Goal: Navigation & Orientation: Find specific page/section

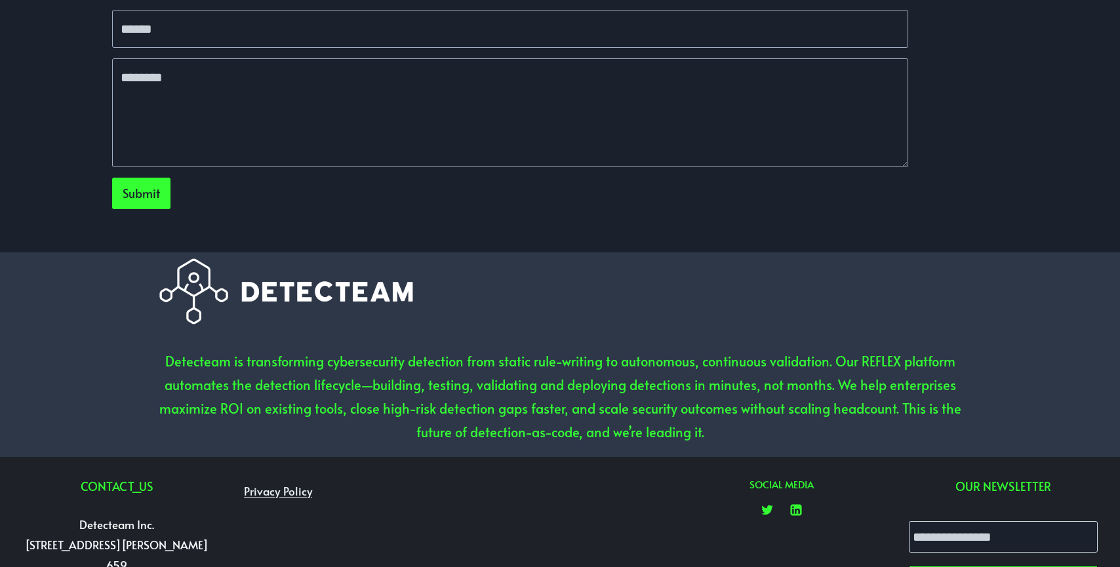
scroll to position [3980, 0]
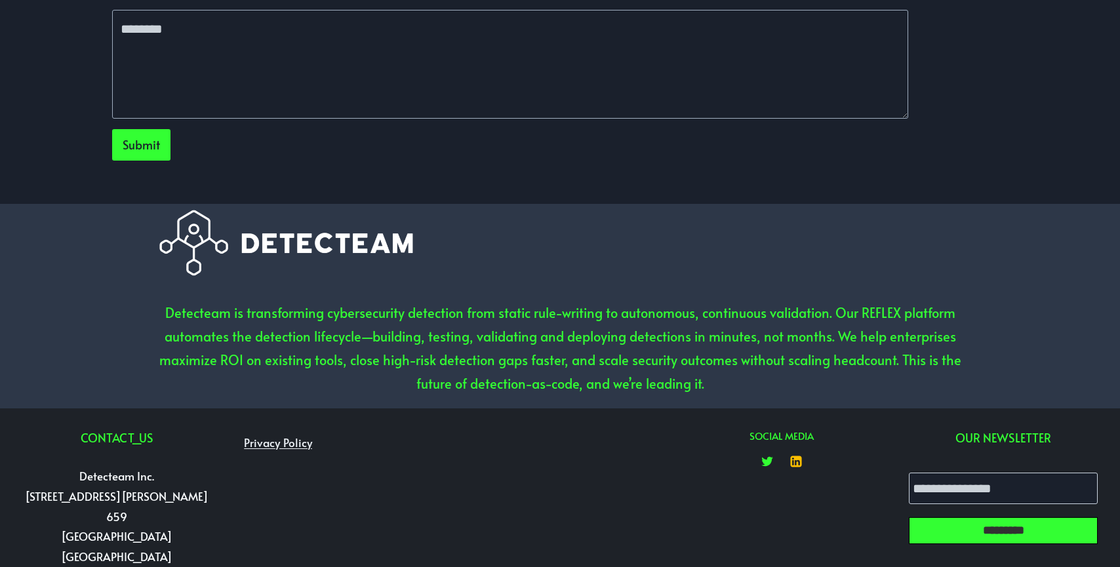
click at [794, 457] on icon "Linkedin" at bounding box center [795, 462] width 11 height 11
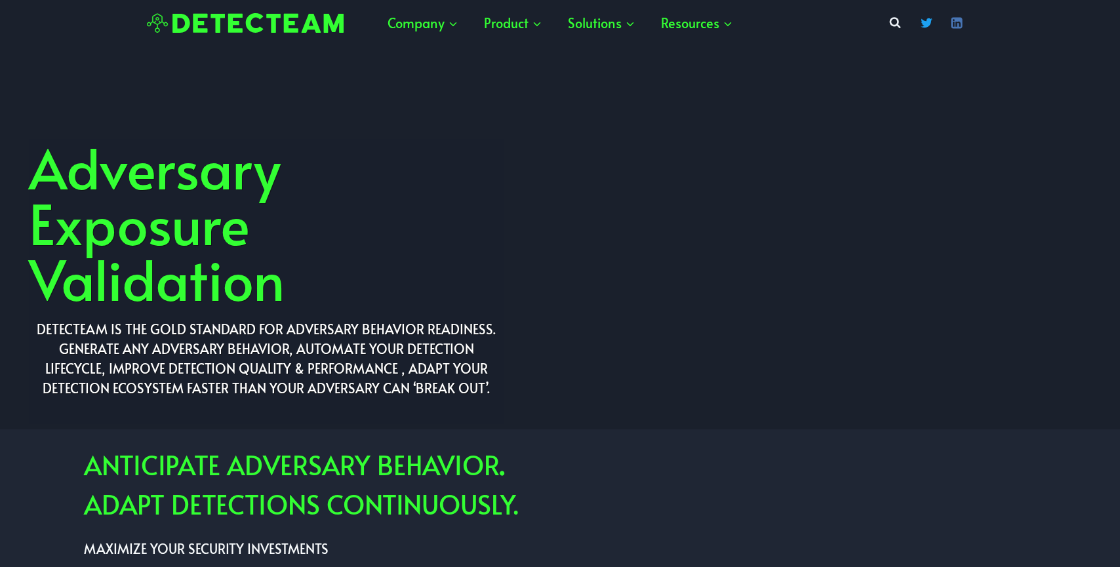
scroll to position [0, 0]
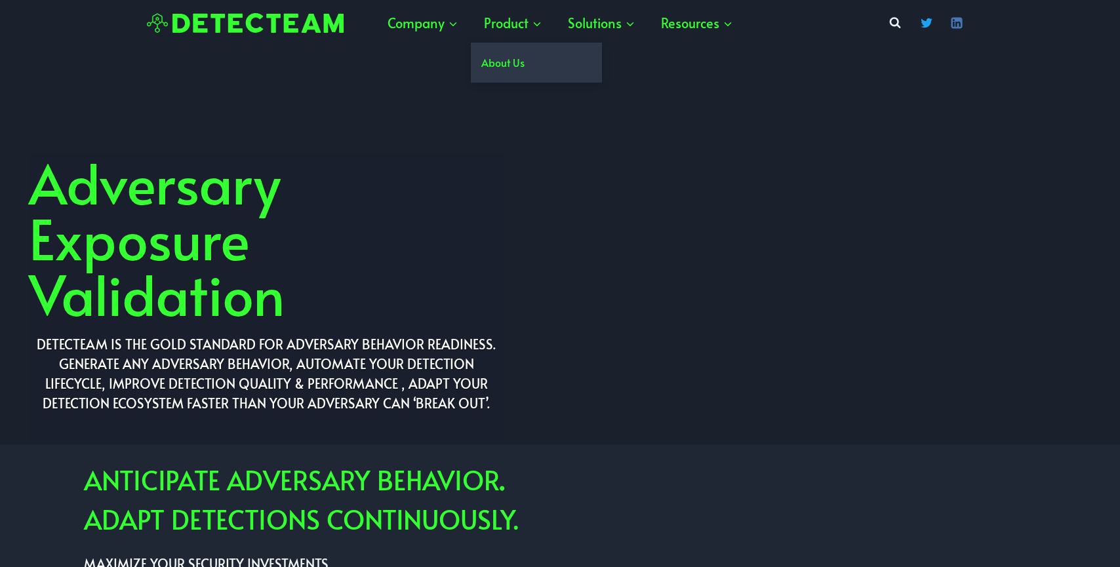
click at [507, 72] on link "About Us" at bounding box center [536, 63] width 131 height 40
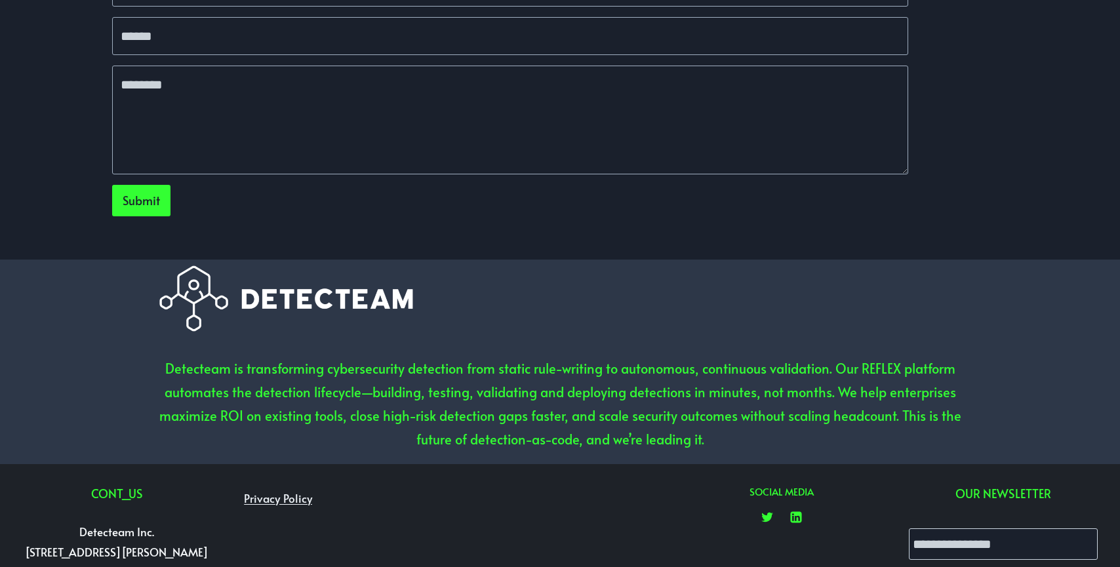
scroll to position [3980, 0]
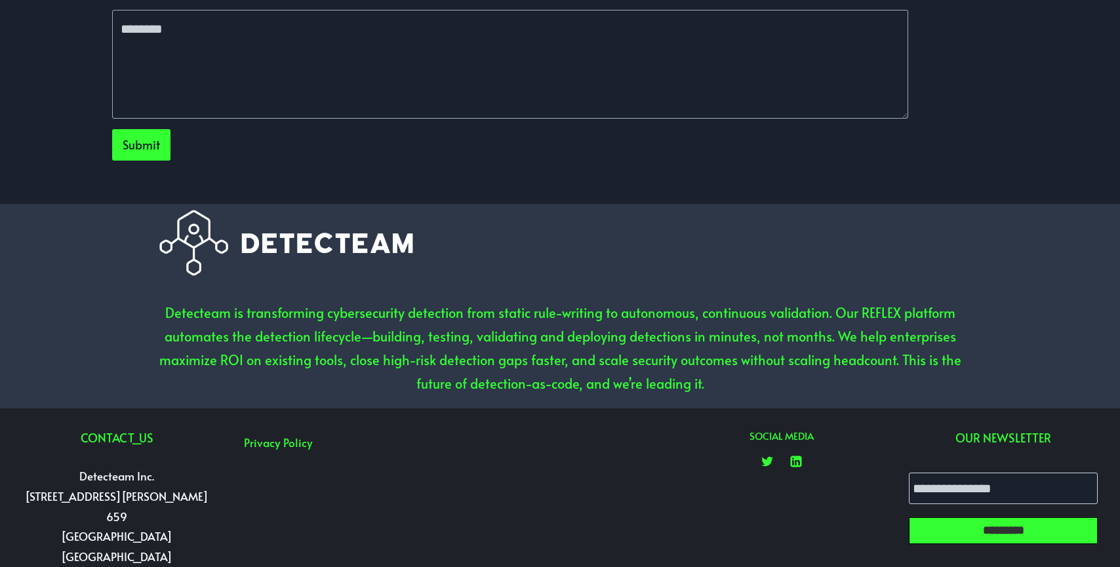
click at [283, 429] on link "Privacy Policy" at bounding box center [277, 442] width 81 height 27
click at [285, 429] on link "Privacy Policy" at bounding box center [277, 442] width 81 height 27
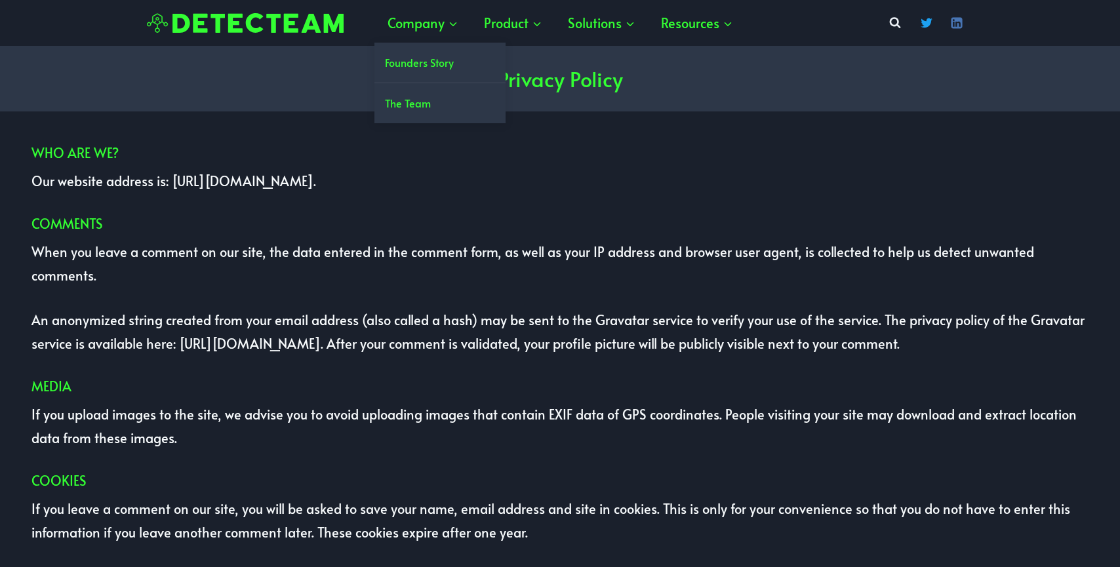
click at [428, 64] on link "Founders Story" at bounding box center [440, 63] width 131 height 40
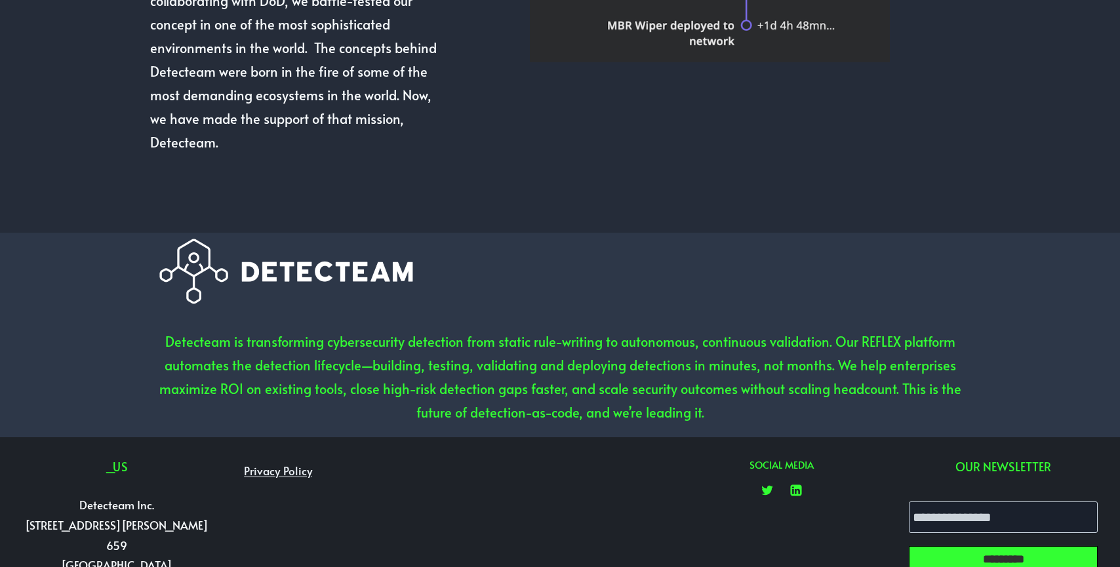
scroll to position [1248, 0]
